Goal: Information Seeking & Learning: Learn about a topic

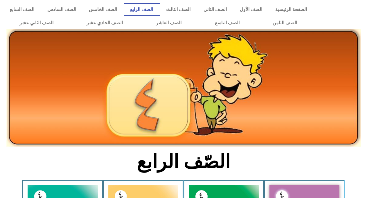
scroll to position [322, 0]
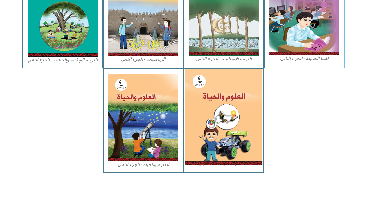
click at [216, 106] on img at bounding box center [223, 117] width 77 height 96
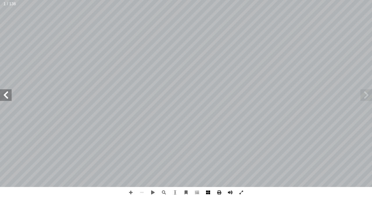
click at [207, 192] on span at bounding box center [208, 192] width 11 height 11
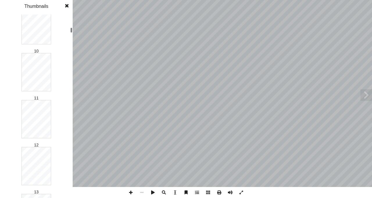
click at [62, 31] on div "1 2 3 4 5 6 7 8 9 10 11 12 13 14 15 16 17 18 19 20 21 22 23 24 25 26 27 28 29 3…" at bounding box center [36, 107] width 73 height 184
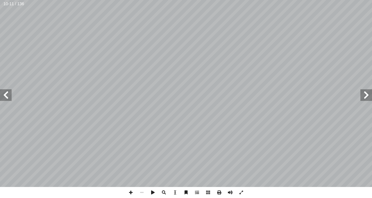
click at [7, 93] on span at bounding box center [6, 96] width 12 height 12
click at [131, 192] on span at bounding box center [130, 192] width 11 height 11
click at [132, 193] on span at bounding box center [130, 192] width 11 height 11
